Goal: Information Seeking & Learning: Check status

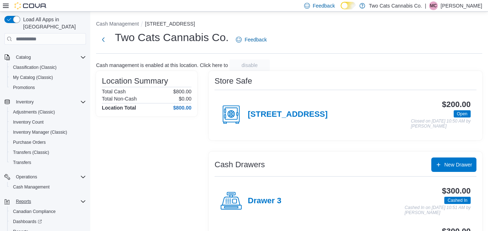
scroll to position [70, 0]
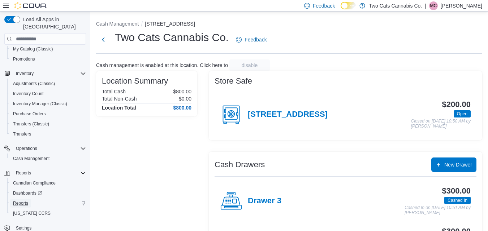
click at [19, 201] on span "Reports" at bounding box center [20, 204] width 15 height 6
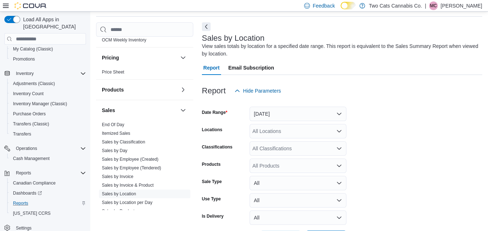
scroll to position [388, 0]
click at [110, 126] on link "End Of Day" at bounding box center [113, 124] width 22 height 5
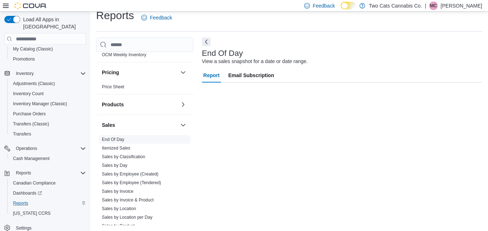
scroll to position [9, 0]
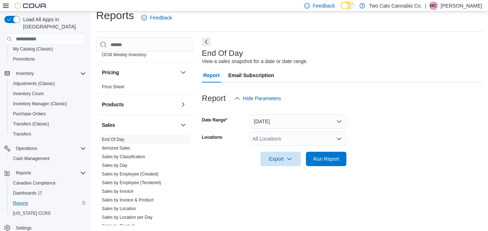
drag, startPoint x: 266, startPoint y: 122, endPoint x: 474, endPoint y: 73, distance: 213.3
drag, startPoint x: 474, startPoint y: 73, endPoint x: 333, endPoint y: 159, distance: 164.8
click at [333, 159] on span "Run Report" at bounding box center [326, 158] width 26 height 7
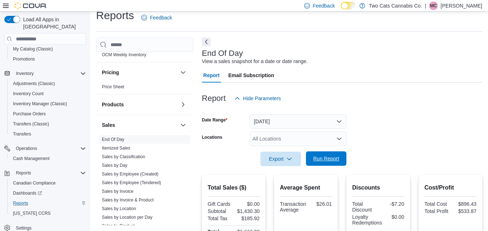
scroll to position [110, 0]
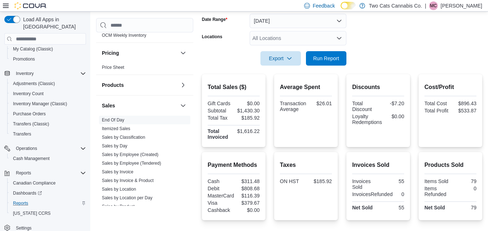
drag, startPoint x: 236, startPoint y: 113, endPoint x: 259, endPoint y: 112, distance: 22.4
drag, startPoint x: 259, startPoint y: 112, endPoint x: 235, endPoint y: 106, distance: 24.5
click at [235, 106] on div "Gift Cards $0.00" at bounding box center [234, 104] width 52 height 6
drag, startPoint x: 238, startPoint y: 110, endPoint x: 262, endPoint y: 110, distance: 23.8
click at [262, 110] on div "Total Sales ($) Gift Cards $0.00 Subtotal $1,430.30 Total Tax $185.92 Total Inv…" at bounding box center [234, 110] width 64 height 73
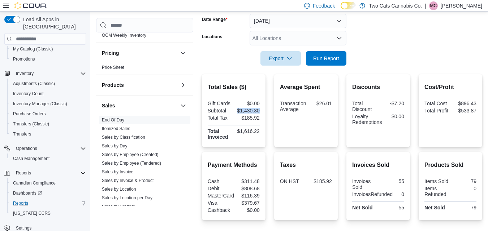
copy div "$1,430.30"
drag, startPoint x: 459, startPoint y: 109, endPoint x: 482, endPoint y: 111, distance: 23.2
click at [482, 111] on div "Cost/Profit Total Cost $896.43 Total Profit $533.87" at bounding box center [450, 110] width 64 height 73
copy div "$533.87"
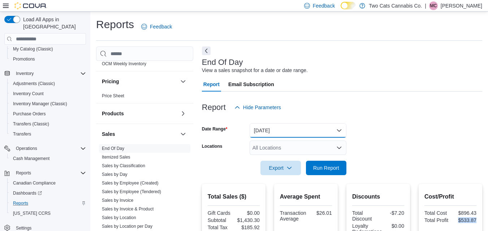
click at [272, 128] on button "[DATE]" at bounding box center [297, 130] width 97 height 14
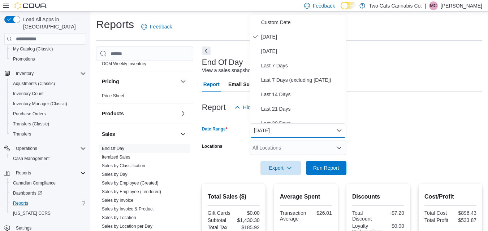
click at [399, 90] on div "Report Email Subscription" at bounding box center [342, 84] width 280 height 14
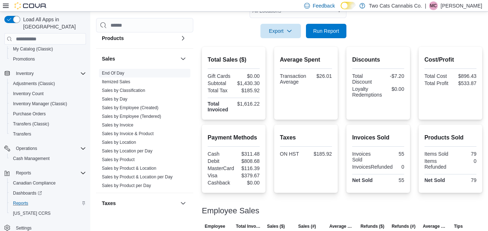
scroll to position [436, 0]
click at [127, 142] on link "Sales by Location" at bounding box center [119, 141] width 34 height 5
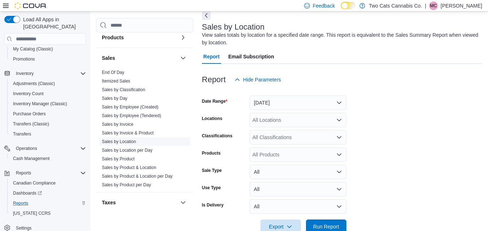
scroll to position [24, 0]
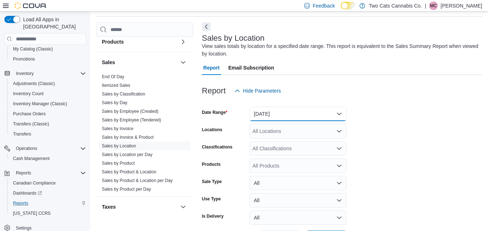
click at [331, 108] on button "[DATE]" at bounding box center [297, 114] width 97 height 14
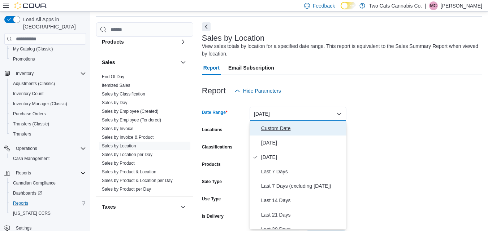
click at [292, 132] on span "Custom Date" at bounding box center [302, 128] width 82 height 9
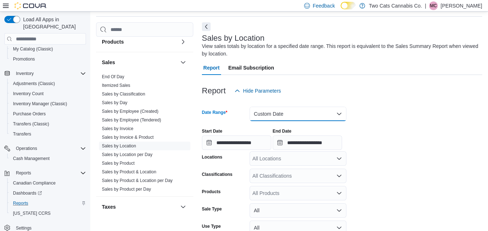
click at [281, 116] on button "Custom Date" at bounding box center [297, 114] width 97 height 14
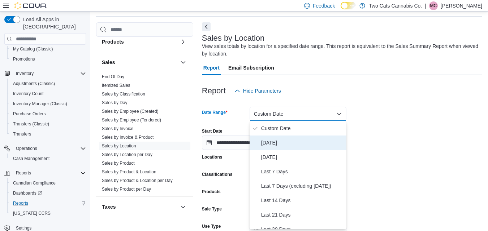
click at [271, 145] on span "[DATE]" at bounding box center [302, 143] width 82 height 9
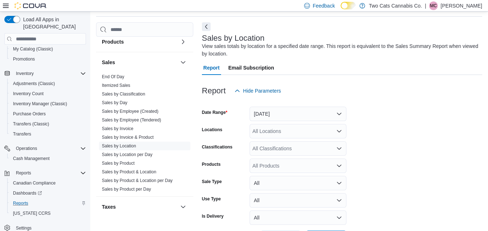
click at [361, 130] on form "Date Range [DATE] Locations All Locations Classifications All Classifications P…" at bounding box center [342, 171] width 280 height 147
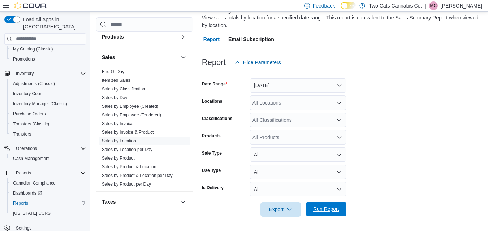
click at [337, 209] on span "Run Report" at bounding box center [326, 209] width 26 height 7
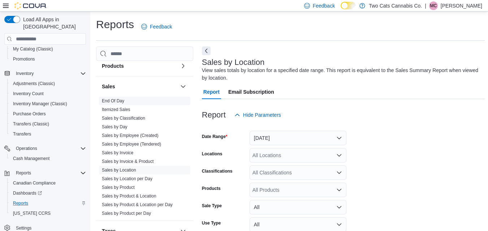
click at [118, 104] on link "End Of Day" at bounding box center [113, 101] width 22 height 5
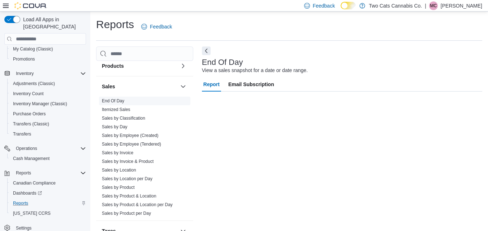
scroll to position [9, 0]
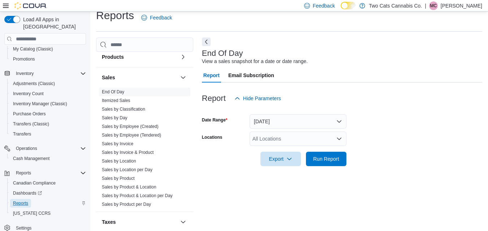
click at [21, 199] on span "Reports" at bounding box center [20, 203] width 15 height 9
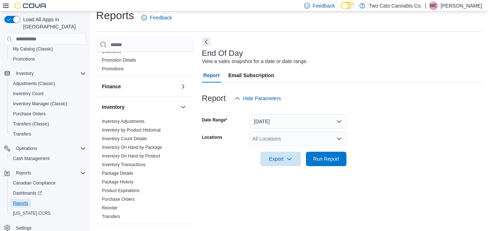
scroll to position [153, 0]
click at [119, 144] on span "Inventory On Hand by Package" at bounding box center [144, 147] width 91 height 9
click at [119, 145] on link "Inventory On Hand by Package" at bounding box center [132, 147] width 60 height 5
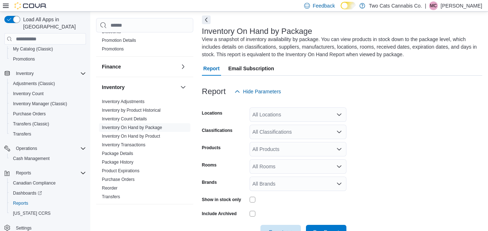
scroll to position [32, 0]
